Goal: Information Seeking & Learning: Check status

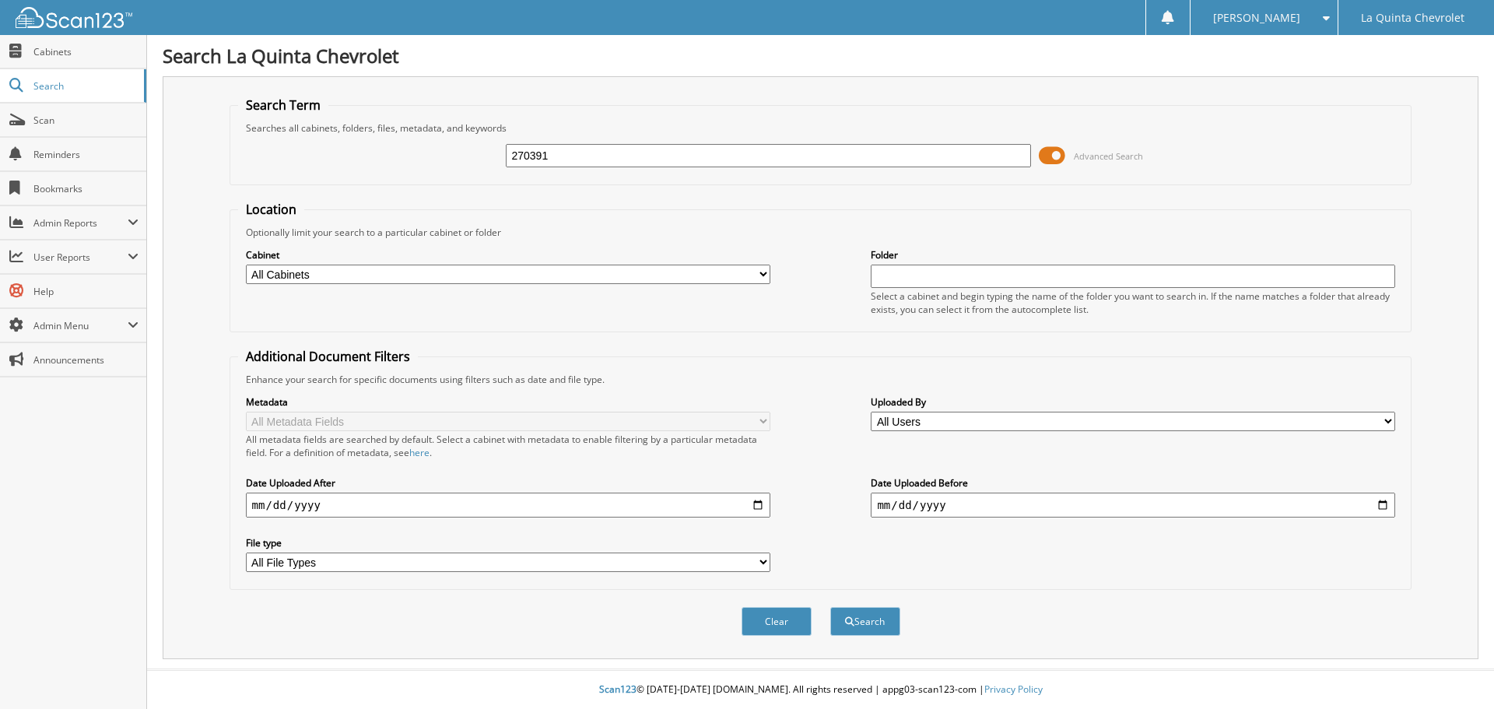
type input "270391"
click at [757, 506] on input "date" at bounding box center [508, 504] width 524 height 25
type input "[DATE]"
click at [1382, 500] on input "date" at bounding box center [1133, 504] width 524 height 25
type input "[DATE]"
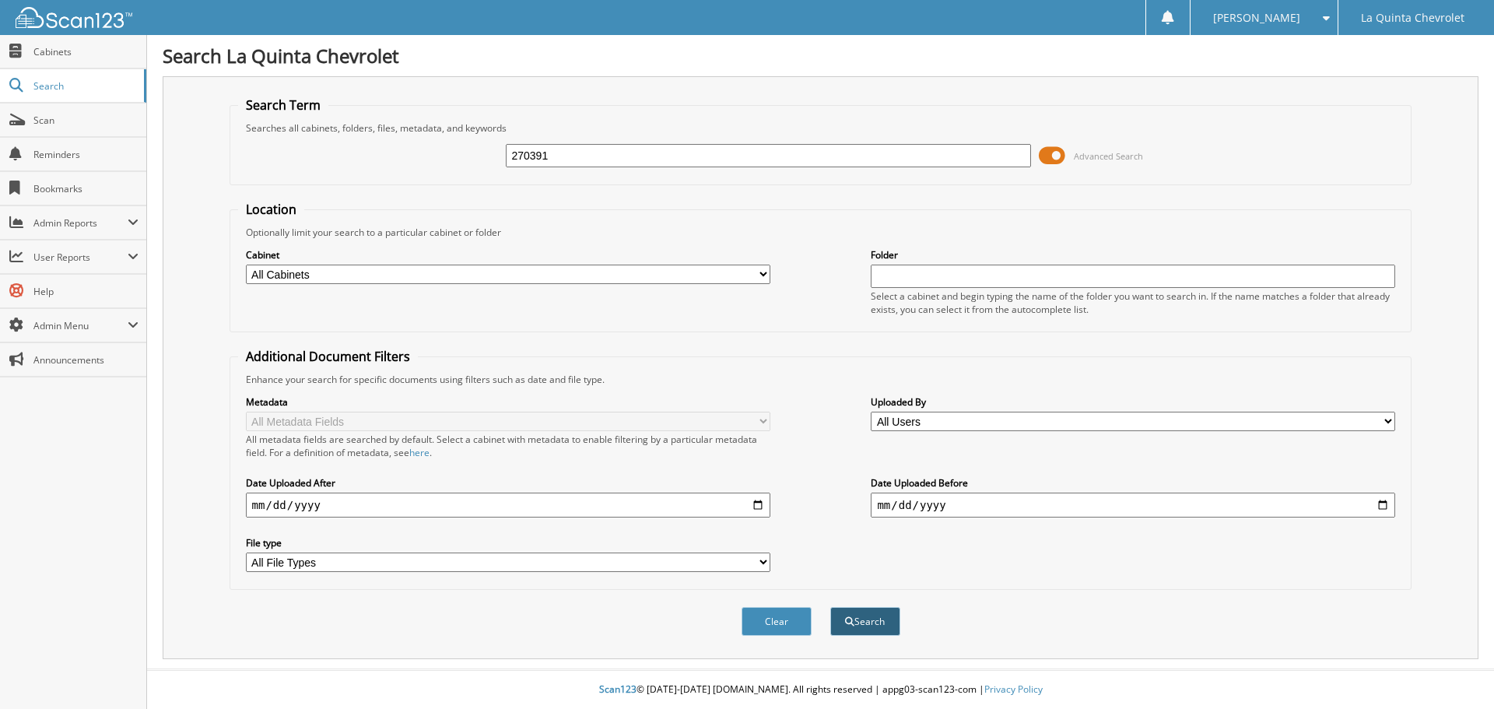
click at [857, 625] on button "Search" at bounding box center [865, 621] width 70 height 29
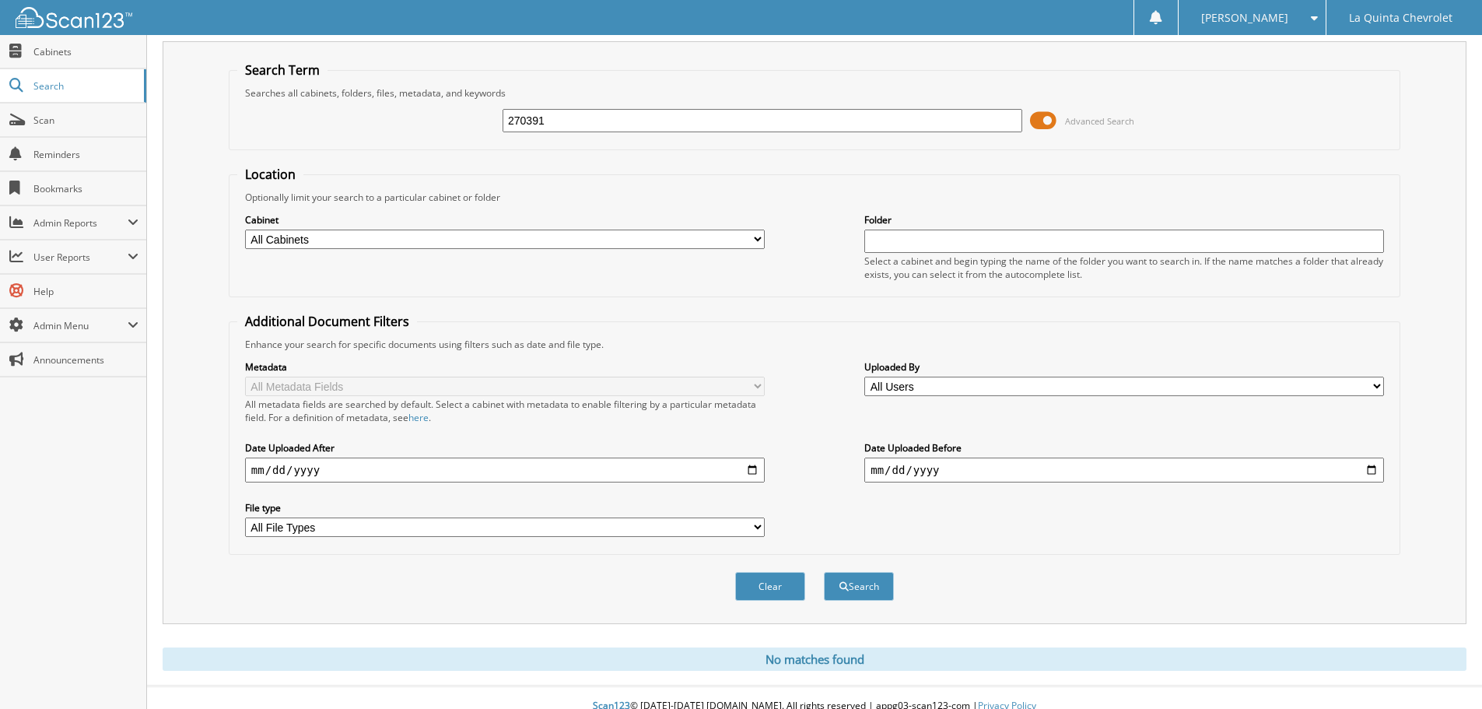
scroll to position [52, 0]
